Goal: Task Accomplishment & Management: Use online tool/utility

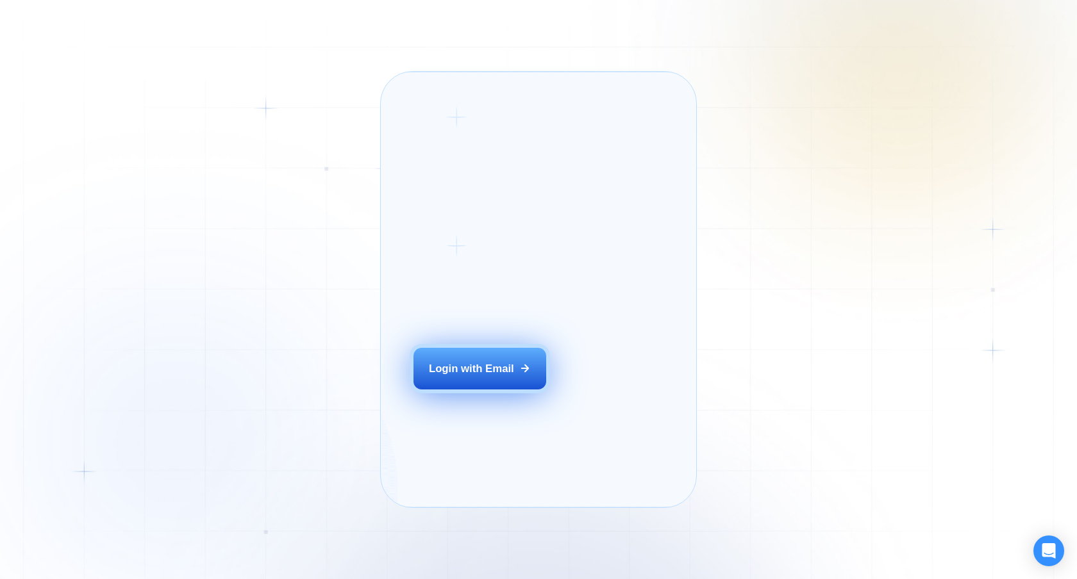
click at [501, 382] on button "Login with Email" at bounding box center [479, 369] width 133 height 42
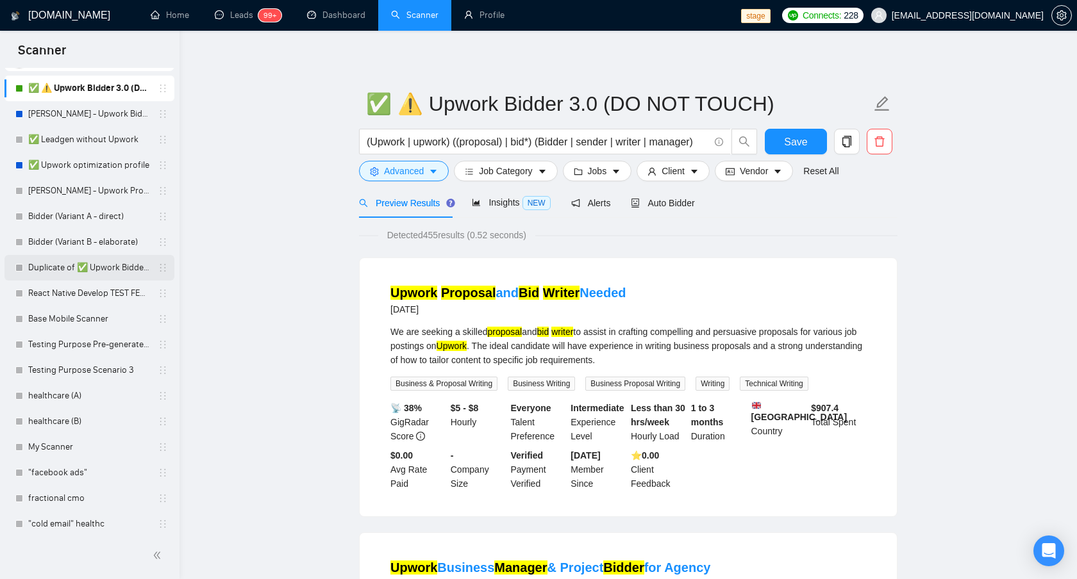
scroll to position [54, 0]
click at [683, 199] on span "Auto Bidder" at bounding box center [662, 203] width 63 height 10
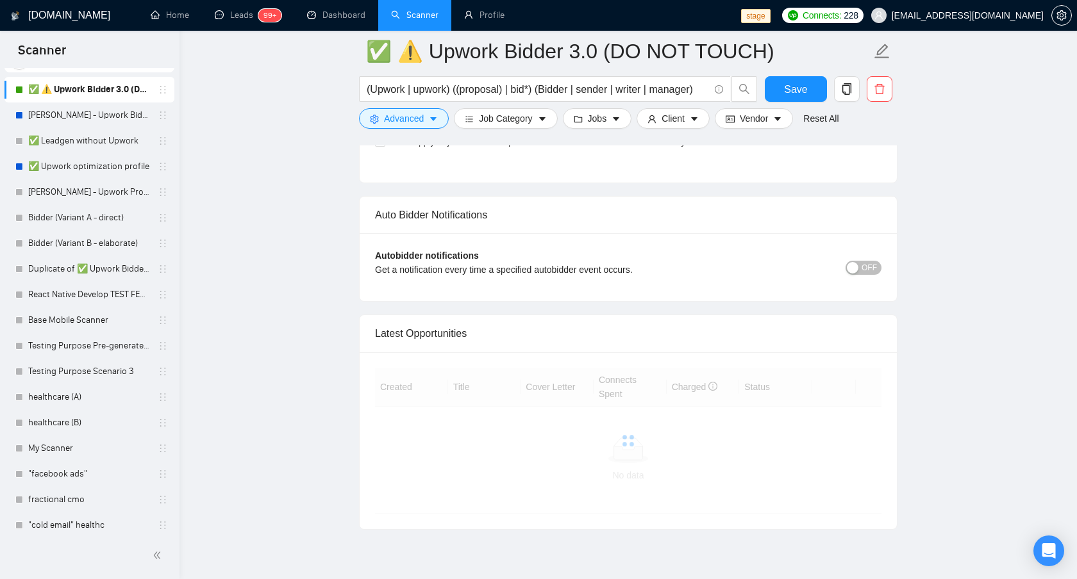
scroll to position [2984, 0]
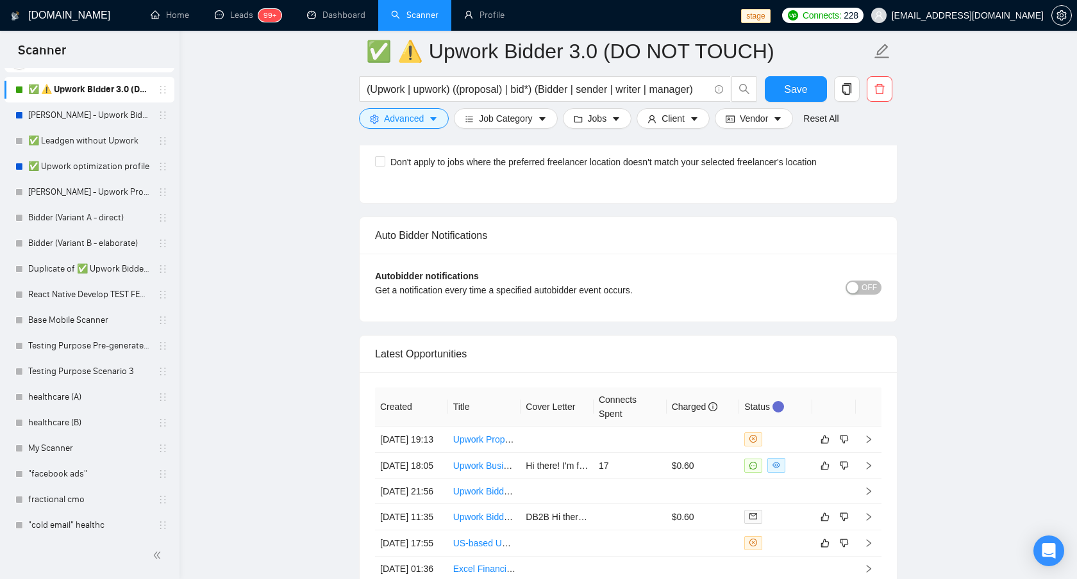
click at [859, 285] on button "OFF" at bounding box center [863, 288] width 36 height 14
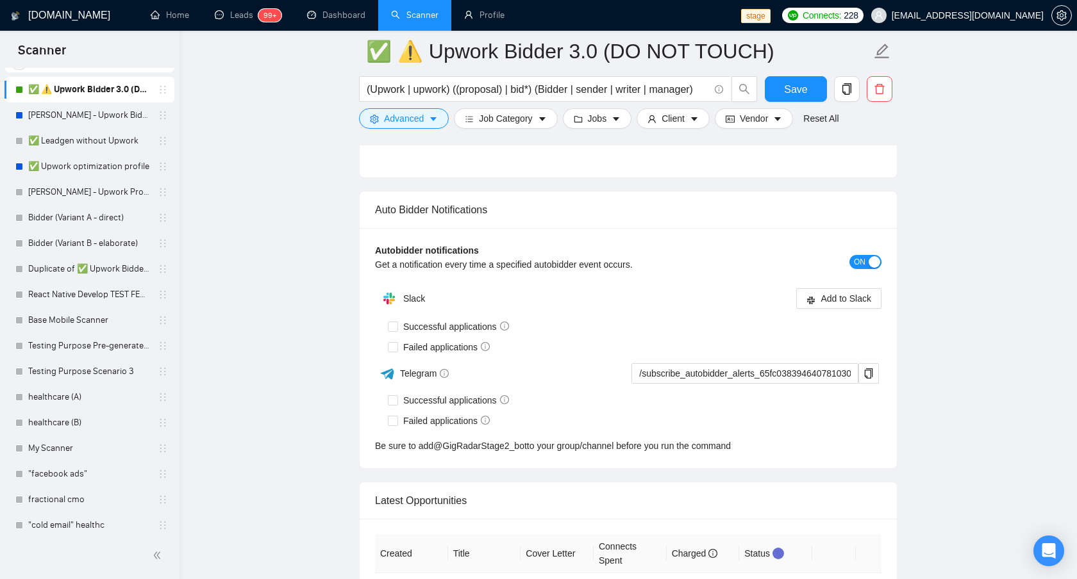
click at [863, 235] on div "Autobidder notifications Get a notification every time a specified autobidder e…" at bounding box center [628, 348] width 537 height 240
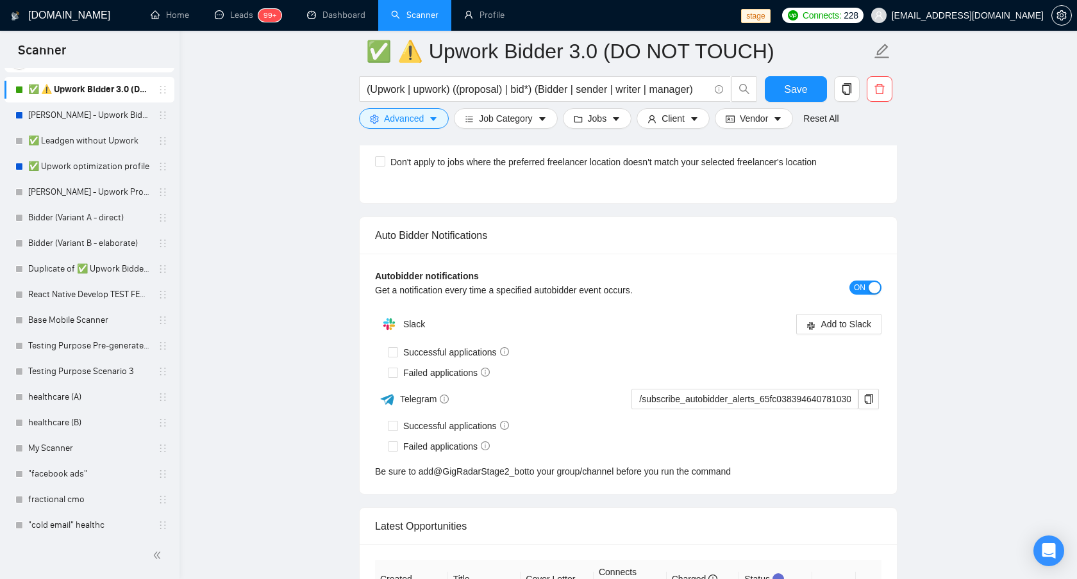
click at [863, 285] on span "ON" at bounding box center [860, 288] width 12 height 14
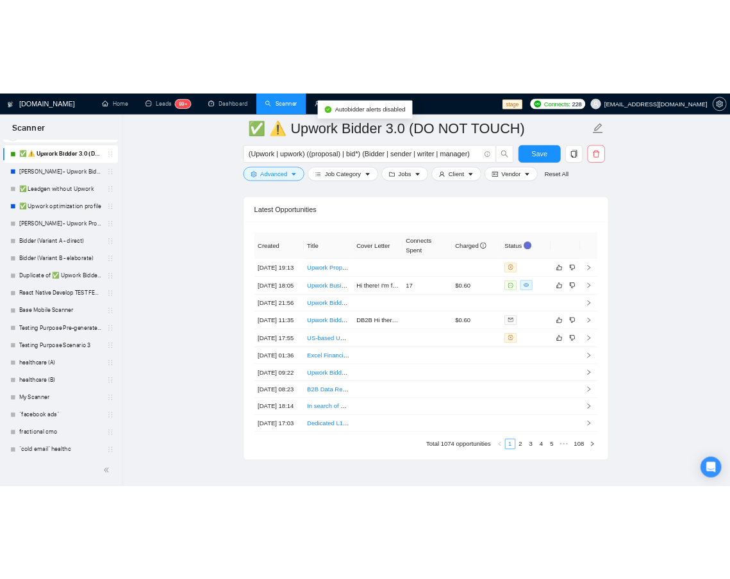
scroll to position [3151, 0]
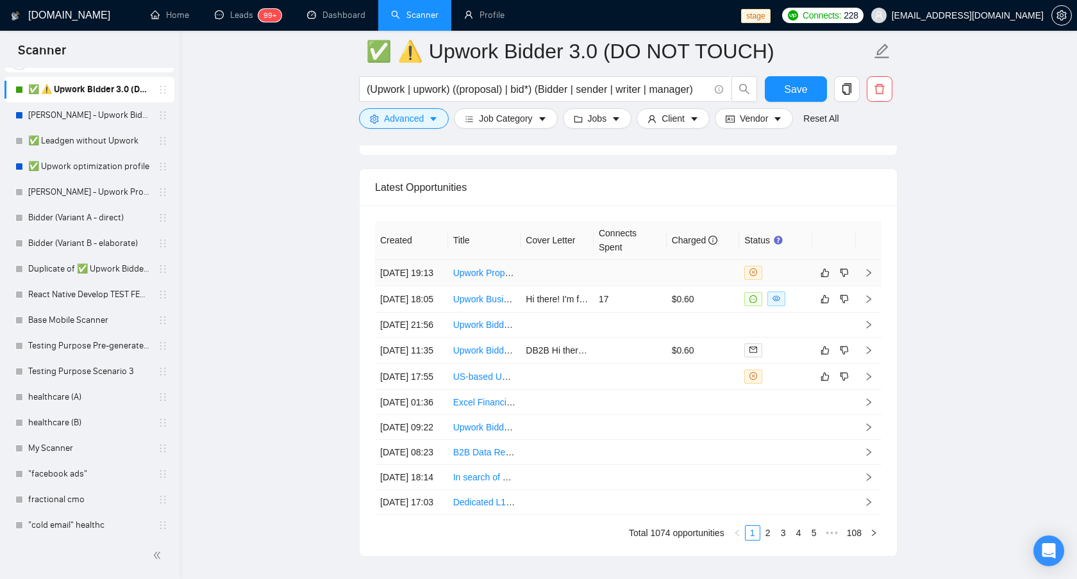
click at [620, 278] on td at bounding box center [629, 273] width 73 height 26
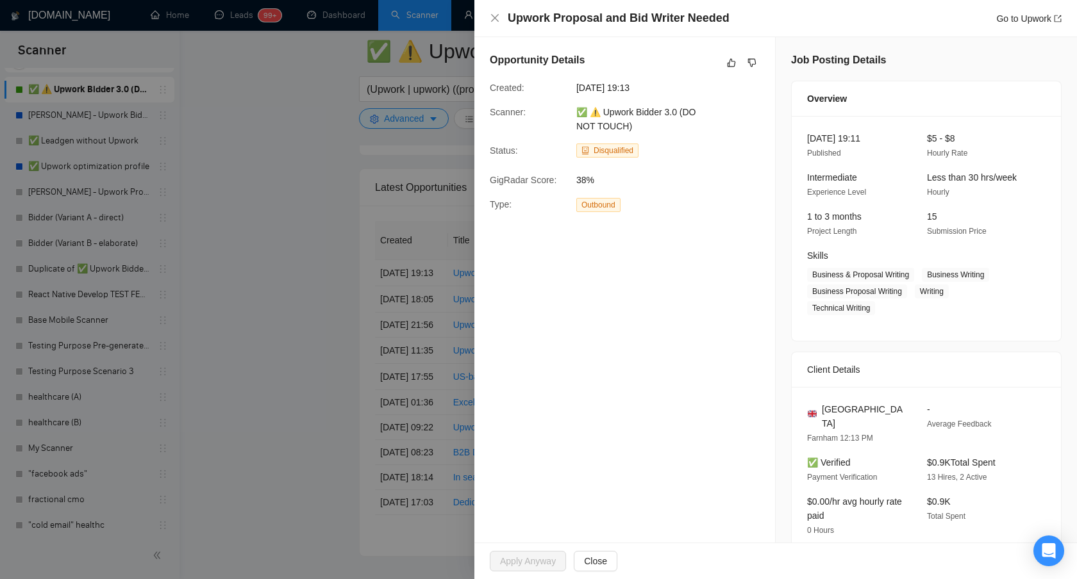
click at [337, 413] on div at bounding box center [538, 289] width 1077 height 579
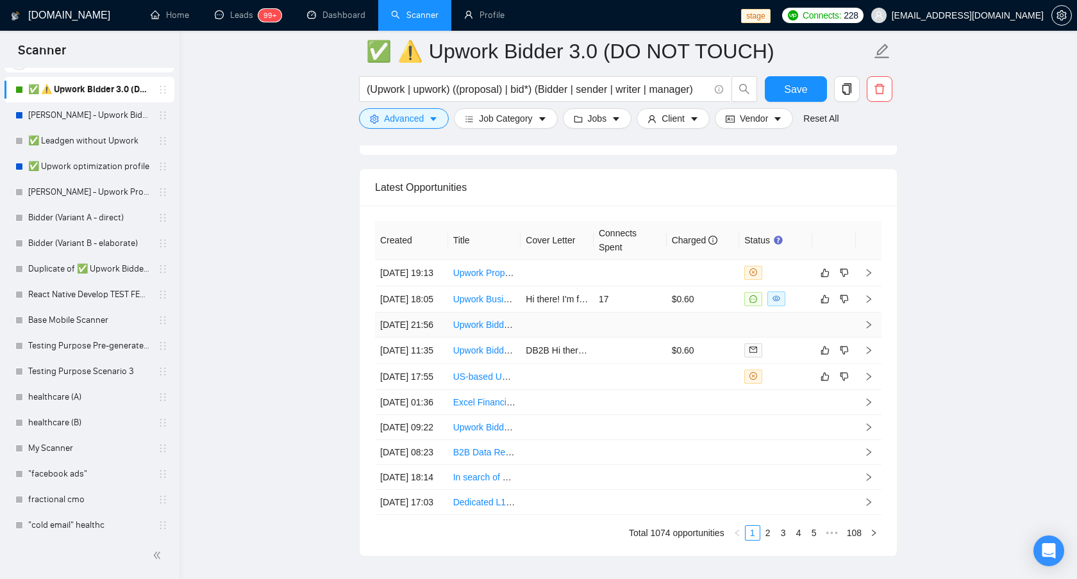
click at [651, 338] on td at bounding box center [629, 325] width 73 height 25
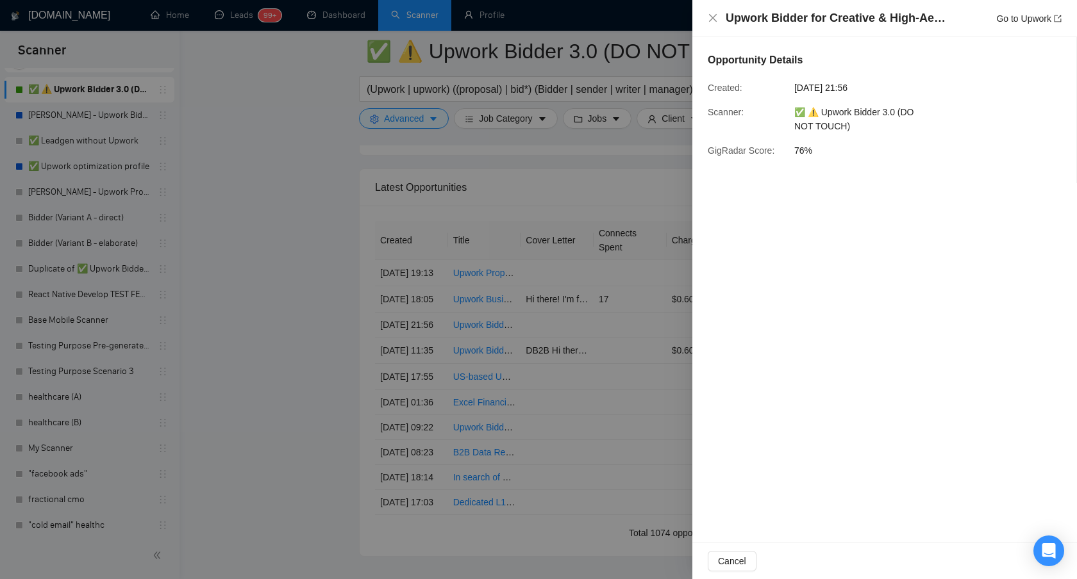
click at [329, 430] on div at bounding box center [538, 289] width 1077 height 579
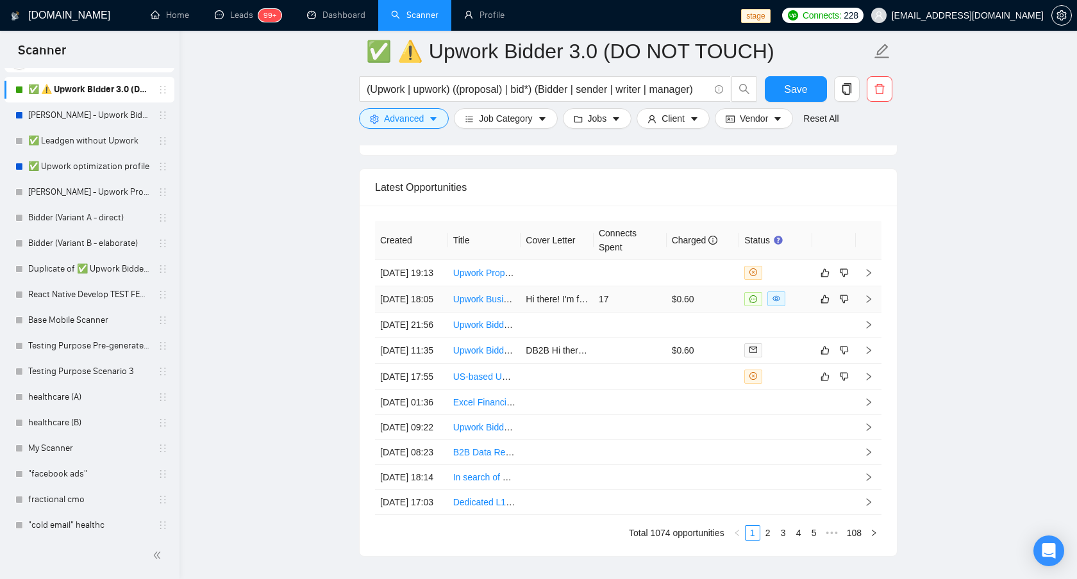
click at [642, 313] on td "17" at bounding box center [629, 299] width 73 height 26
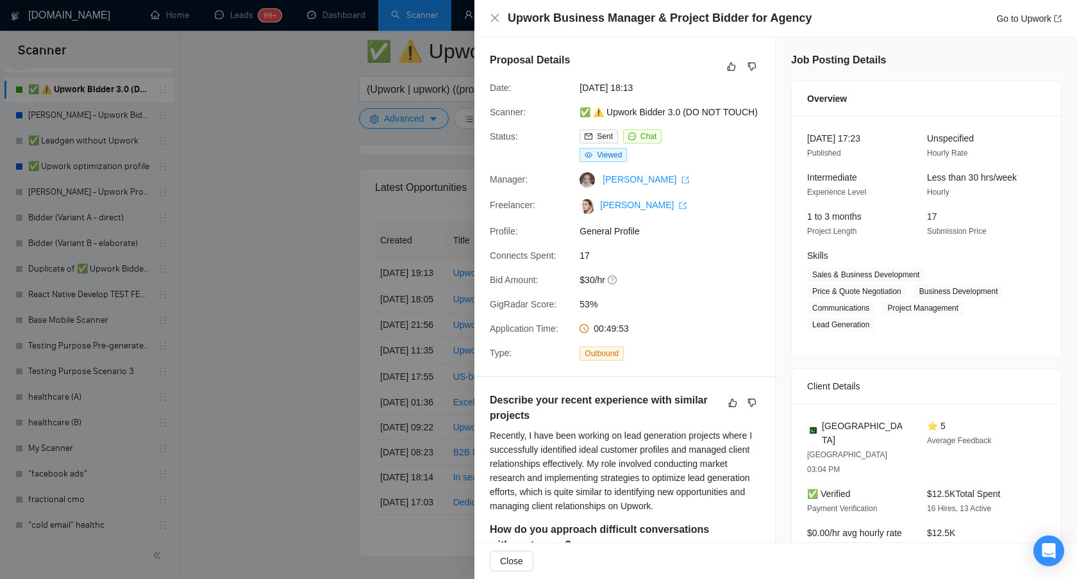
click at [277, 410] on div at bounding box center [538, 289] width 1077 height 579
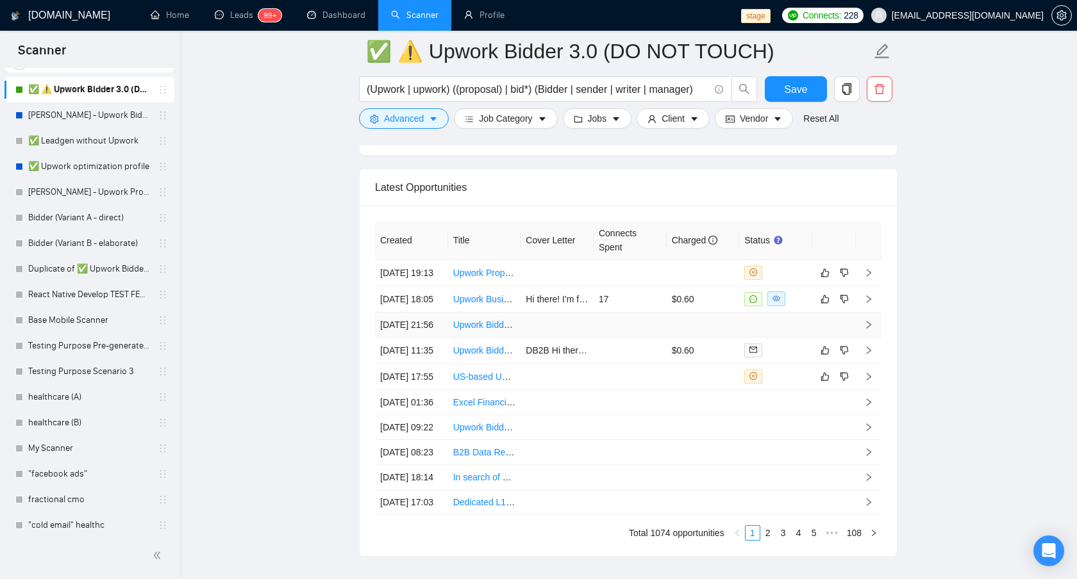
click at [590, 338] on td at bounding box center [556, 325] width 73 height 25
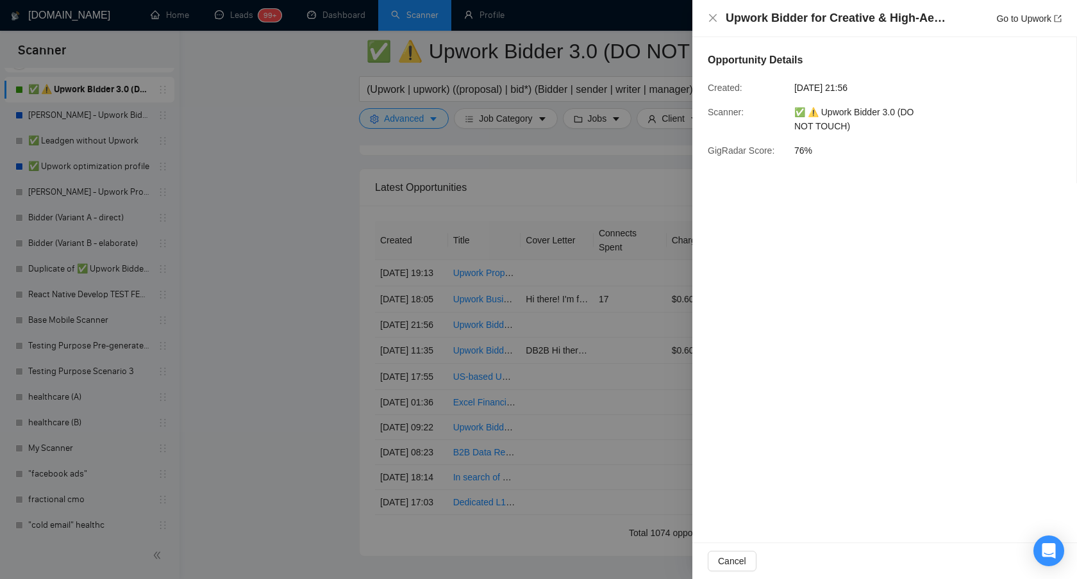
click at [599, 367] on div at bounding box center [538, 289] width 1077 height 579
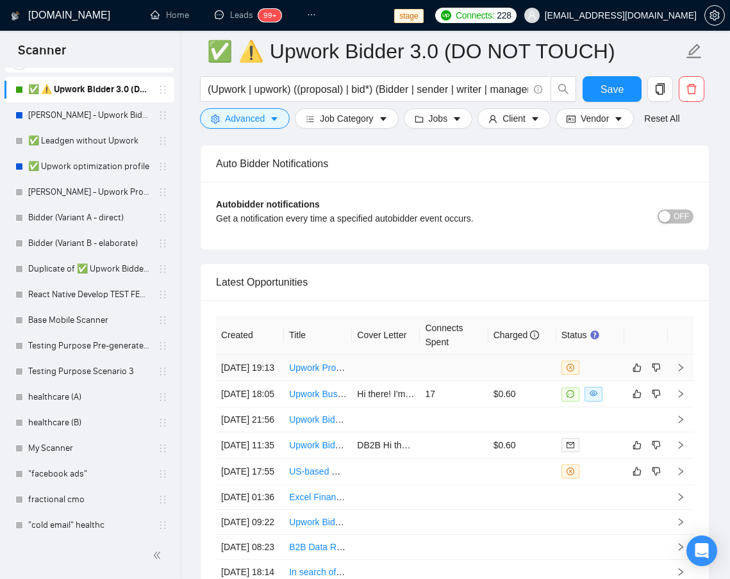
click at [474, 378] on td at bounding box center [454, 368] width 68 height 26
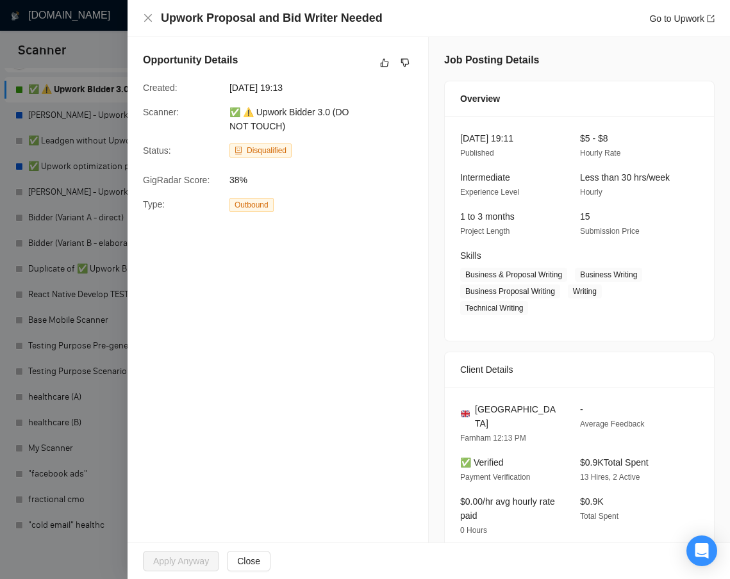
click at [149, 27] on div "Upwork Proposal and Bid Writer Needed Go to Upwork" at bounding box center [429, 18] width 602 height 37
click at [147, 21] on icon "close" at bounding box center [148, 18] width 10 height 10
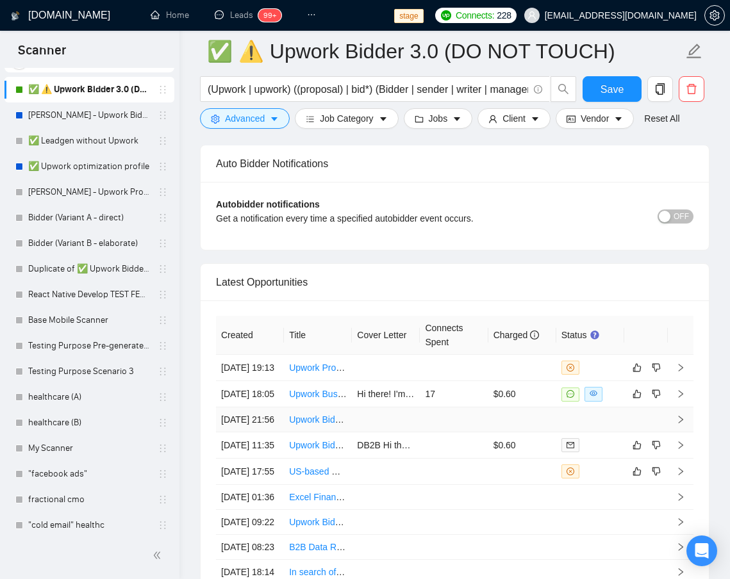
click at [466, 433] on td at bounding box center [454, 420] width 68 height 25
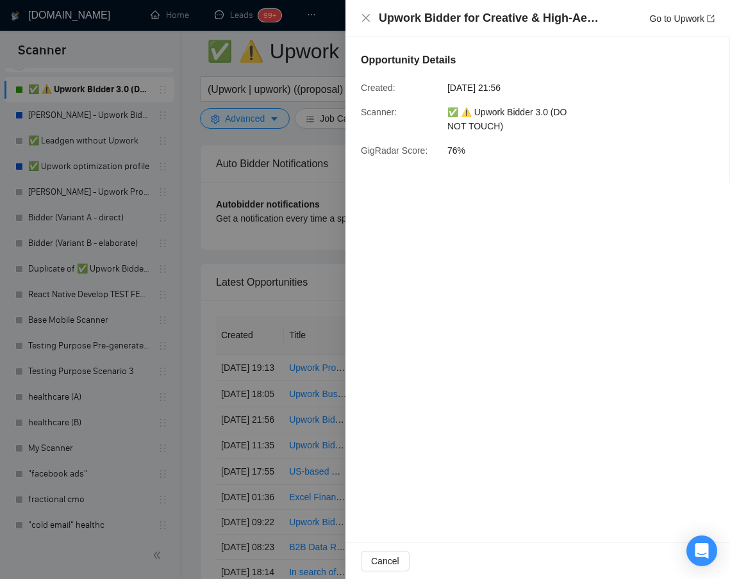
click at [314, 365] on div at bounding box center [365, 289] width 730 height 579
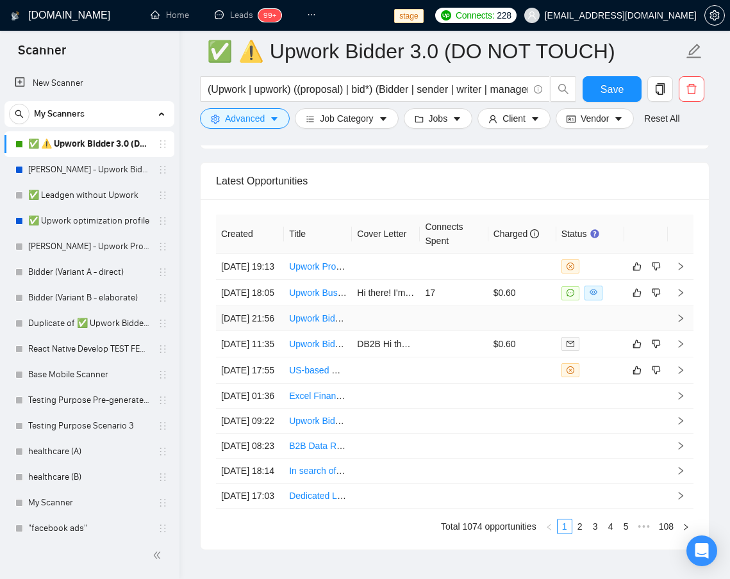
scroll to position [3281, 0]
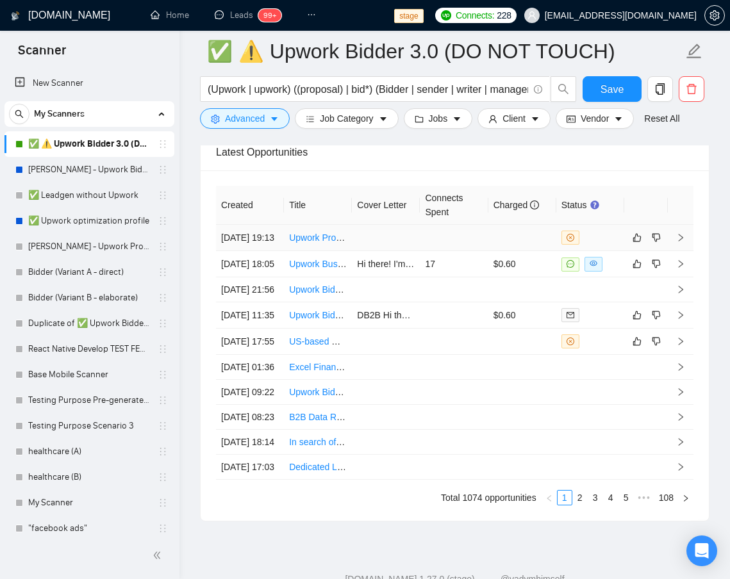
click at [467, 251] on td at bounding box center [454, 238] width 68 height 26
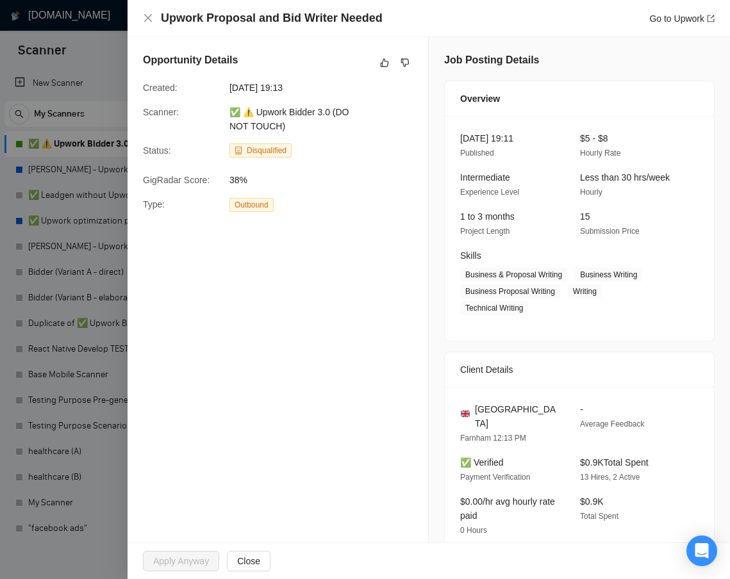
click at [78, 419] on div at bounding box center [365, 289] width 730 height 579
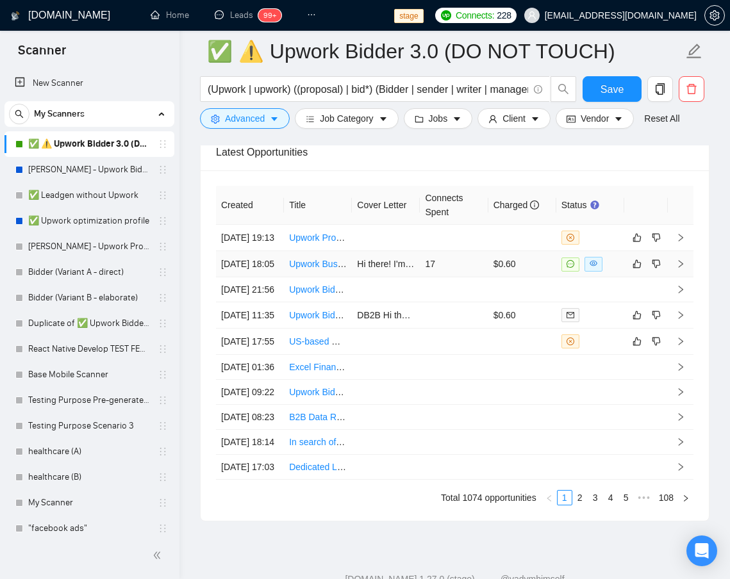
click at [455, 277] on td "17" at bounding box center [454, 264] width 68 height 26
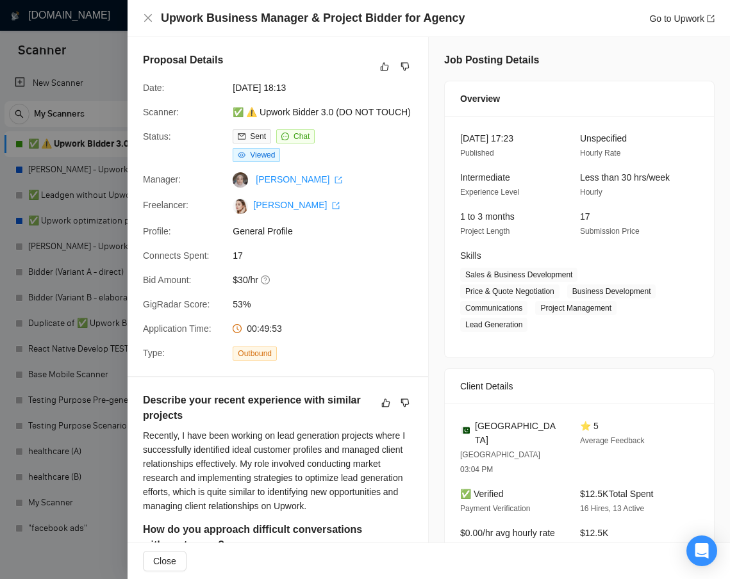
click at [96, 454] on div at bounding box center [365, 289] width 730 height 579
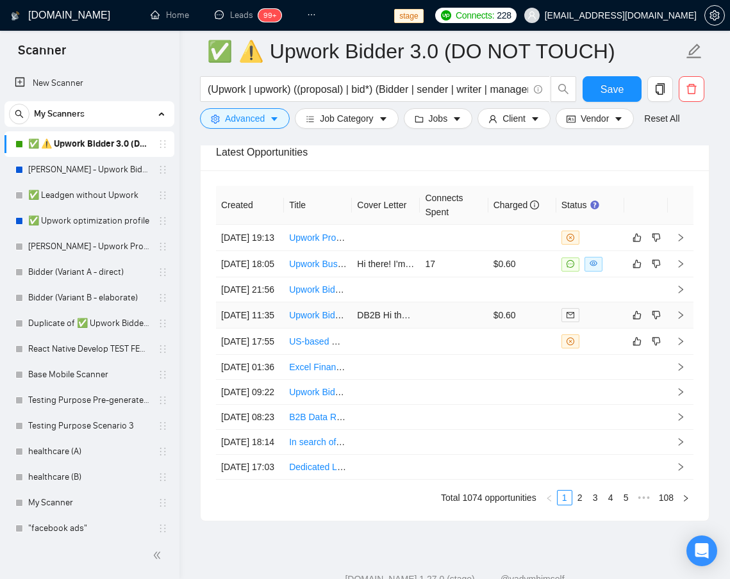
click at [458, 329] on td at bounding box center [454, 315] width 68 height 26
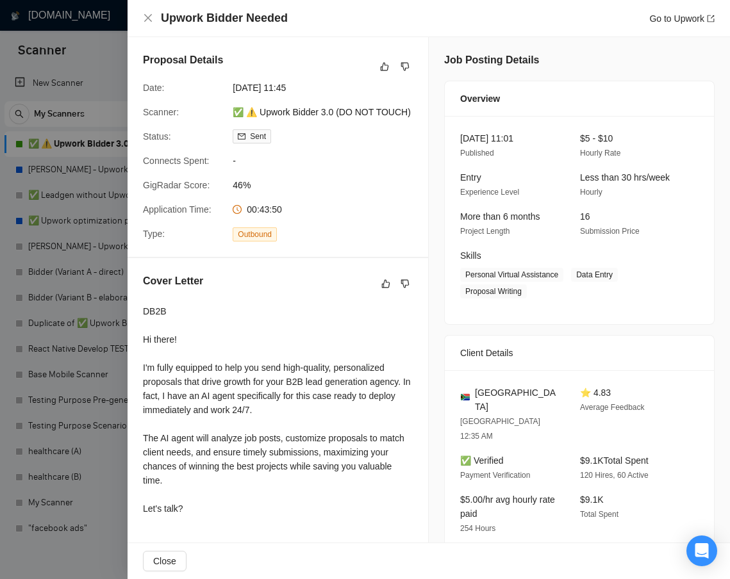
click at [38, 486] on div at bounding box center [365, 289] width 730 height 579
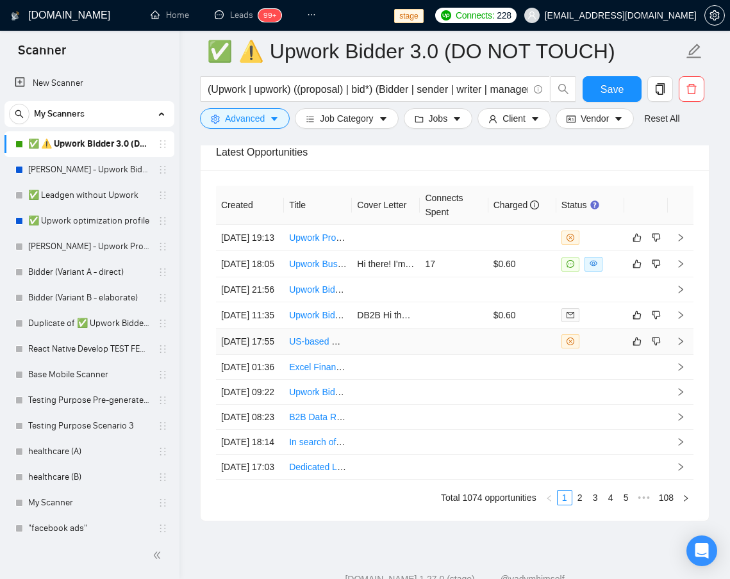
click at [428, 355] on td at bounding box center [454, 342] width 68 height 26
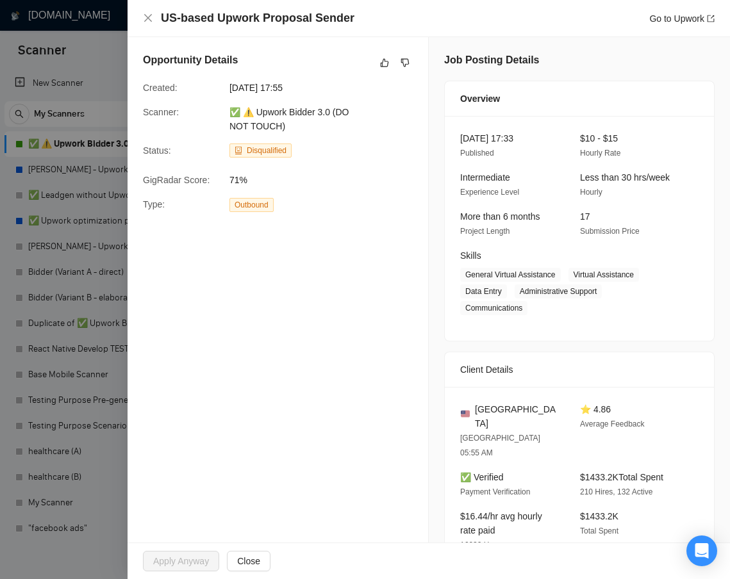
click at [37, 497] on div at bounding box center [365, 289] width 730 height 579
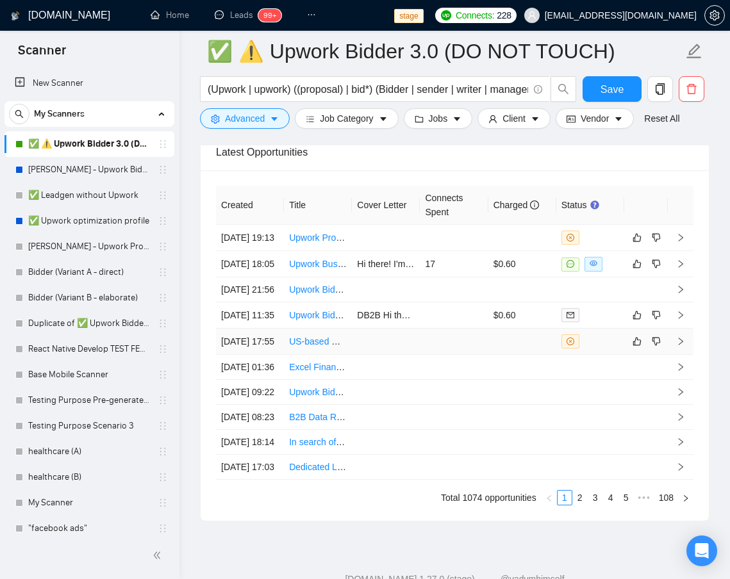
click at [436, 355] on td at bounding box center [454, 342] width 68 height 26
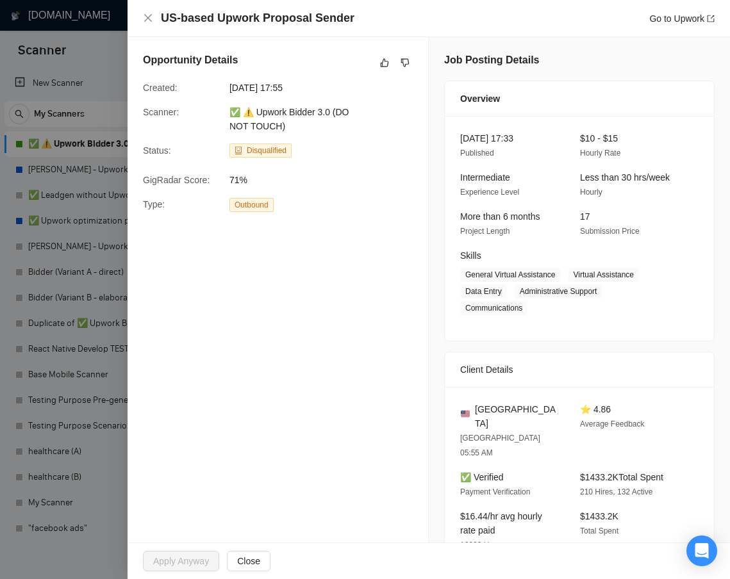
click at [80, 476] on div at bounding box center [365, 289] width 730 height 579
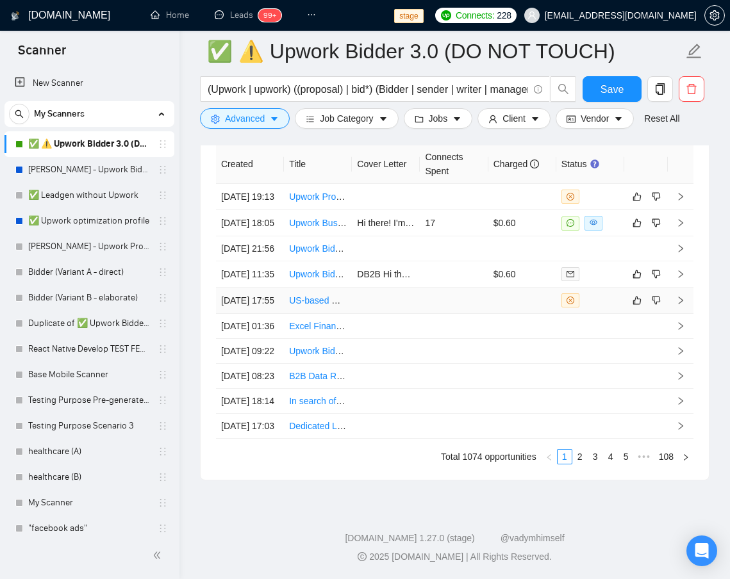
scroll to position [3357, 0]
click at [424, 339] on td at bounding box center [454, 326] width 68 height 25
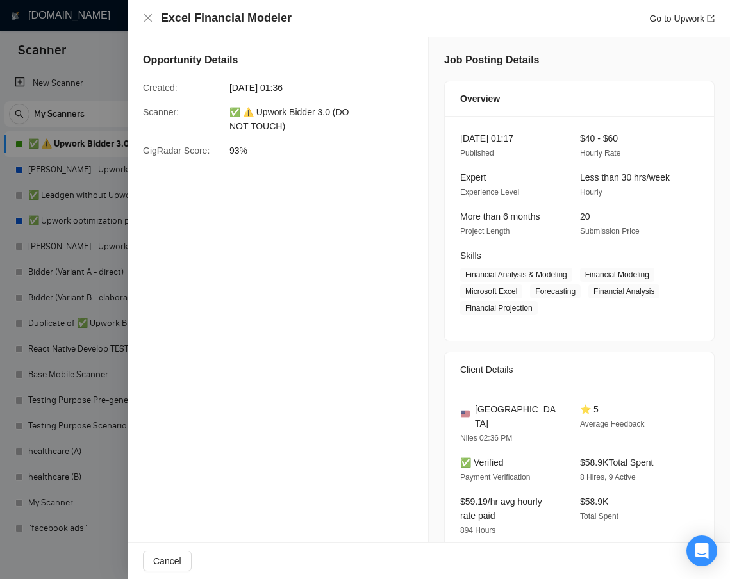
click at [79, 413] on div at bounding box center [365, 289] width 730 height 579
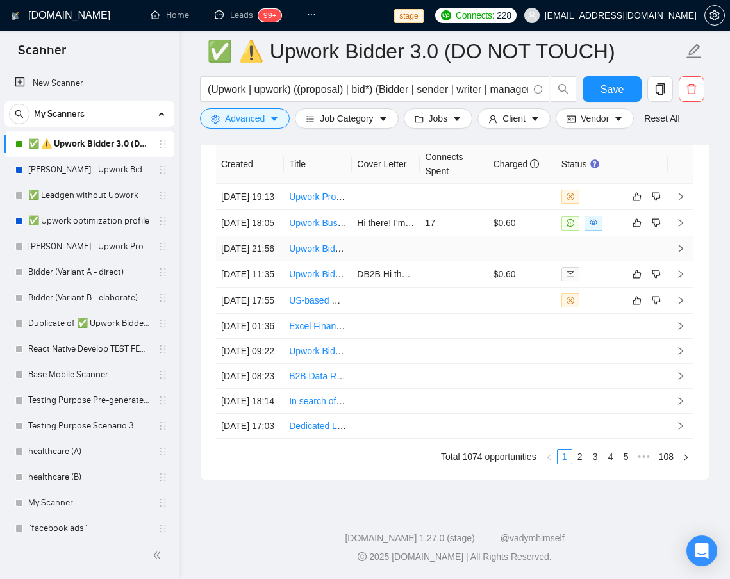
click at [413, 242] on td at bounding box center [386, 248] width 68 height 25
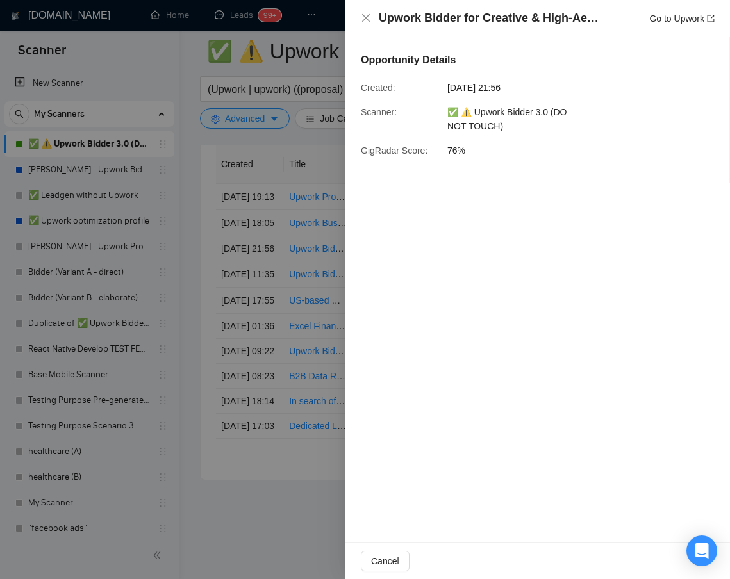
click at [261, 384] on div at bounding box center [365, 289] width 730 height 579
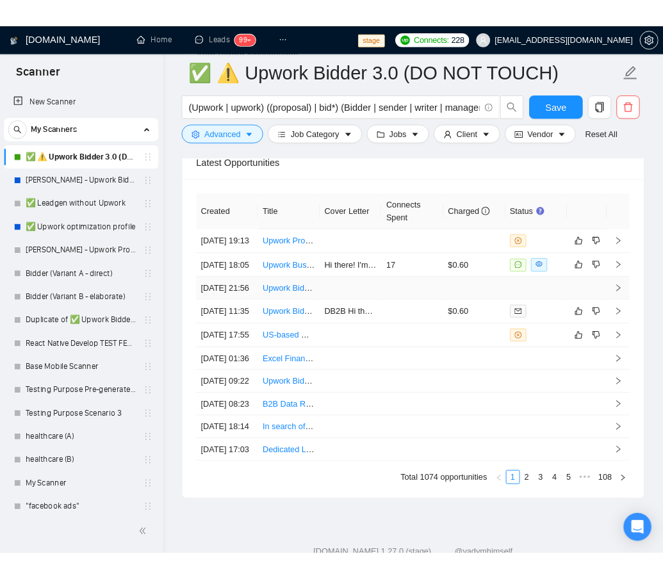
scroll to position [3272, 0]
